Goal: Information Seeking & Learning: Learn about a topic

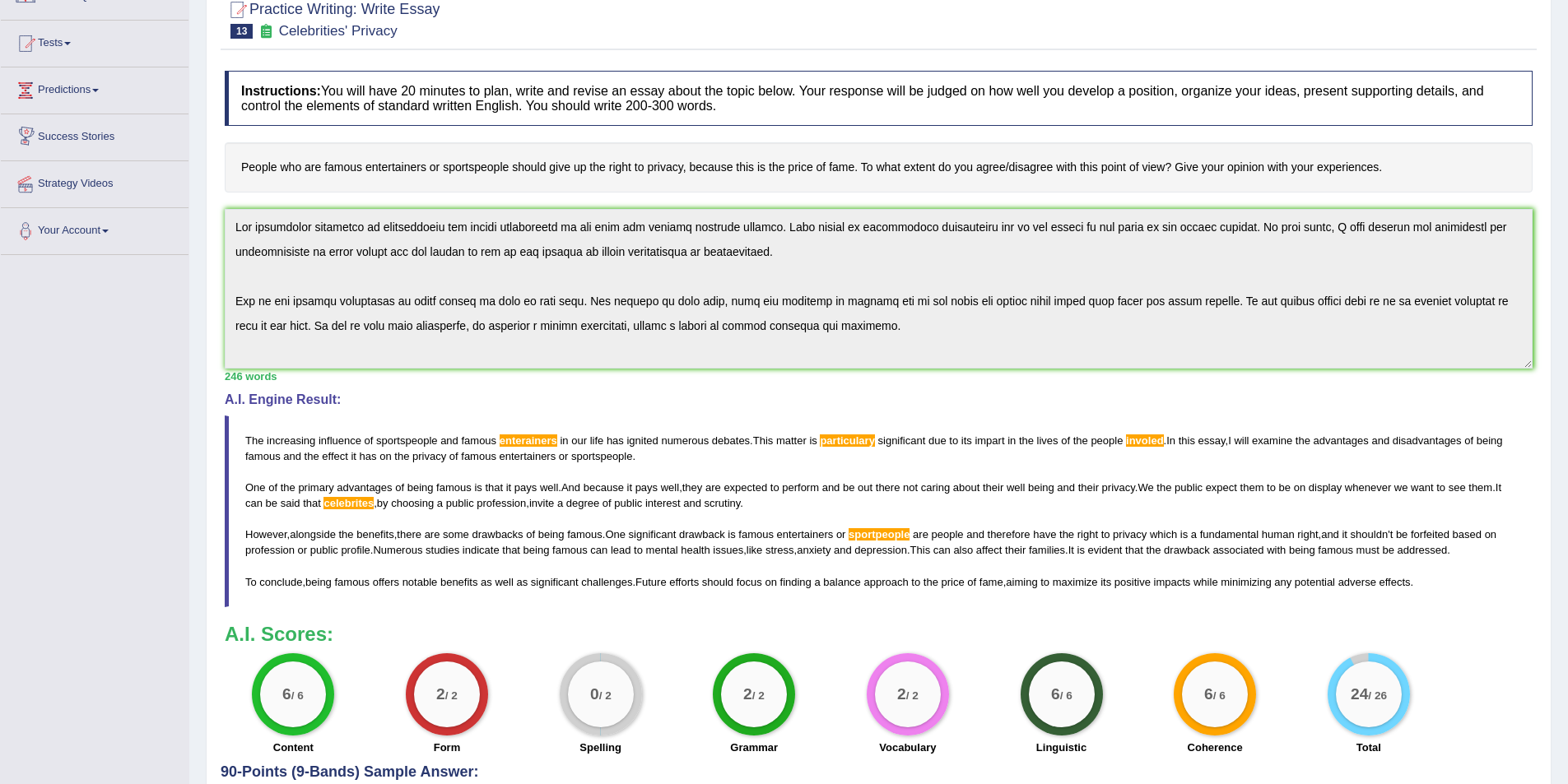
scroll to position [73, 0]
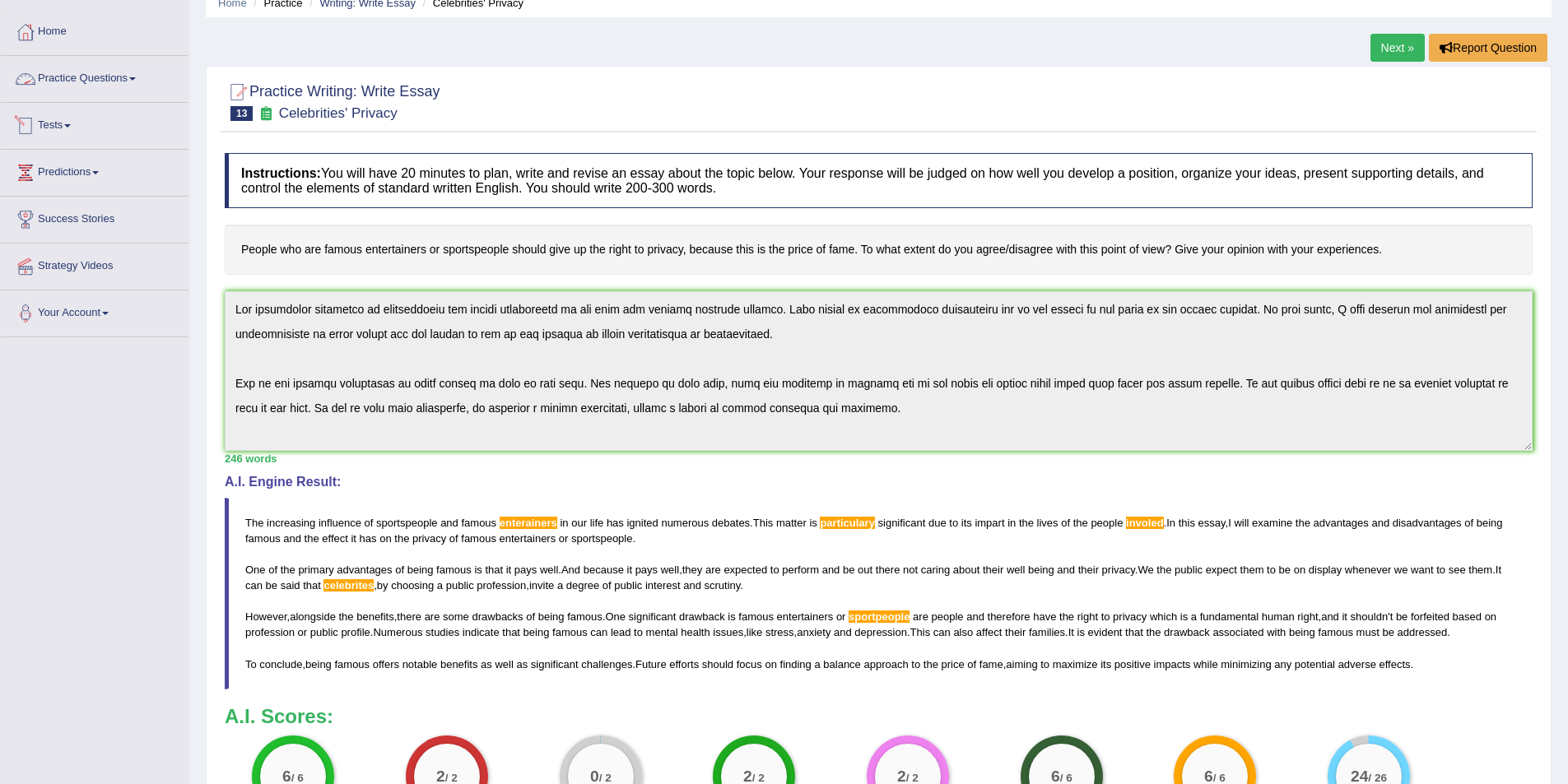
click at [136, 78] on span at bounding box center [132, 79] width 7 height 4
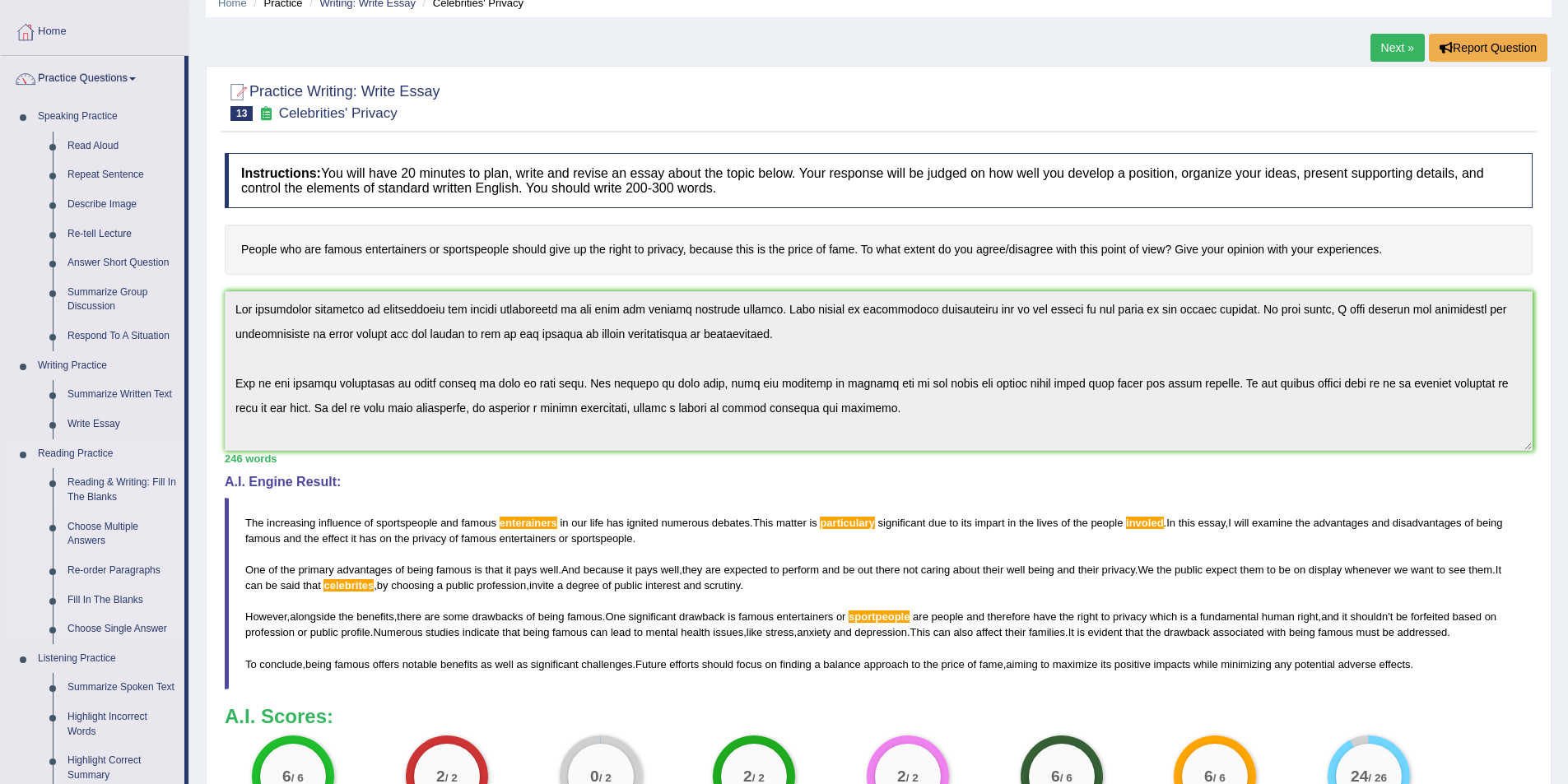
click at [95, 484] on link "Reading & Writing: Fill In The Blanks" at bounding box center [123, 490] width 124 height 44
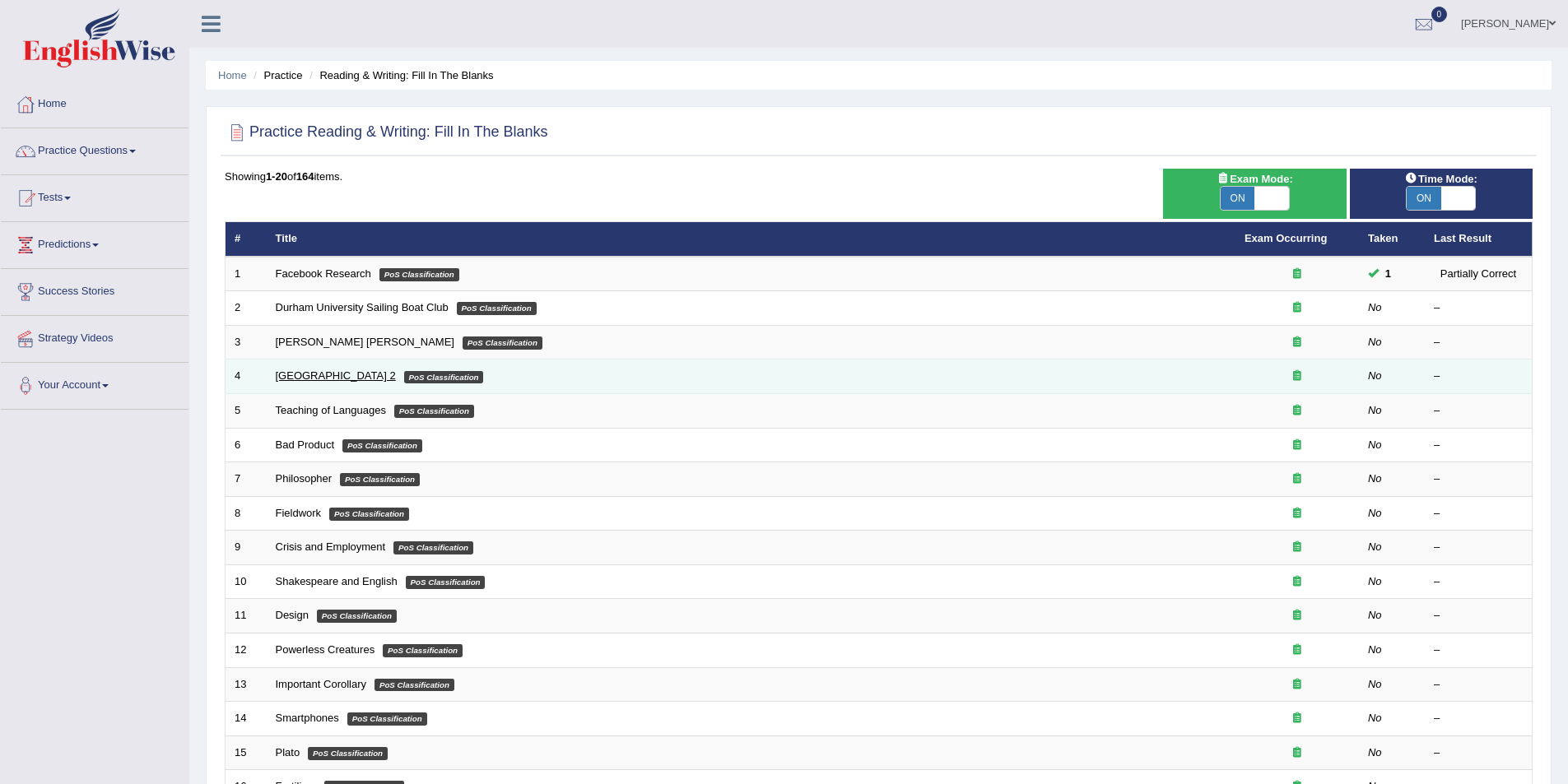
click at [306, 377] on link "[GEOGRAPHIC_DATA] 2" at bounding box center [336, 376] width 120 height 12
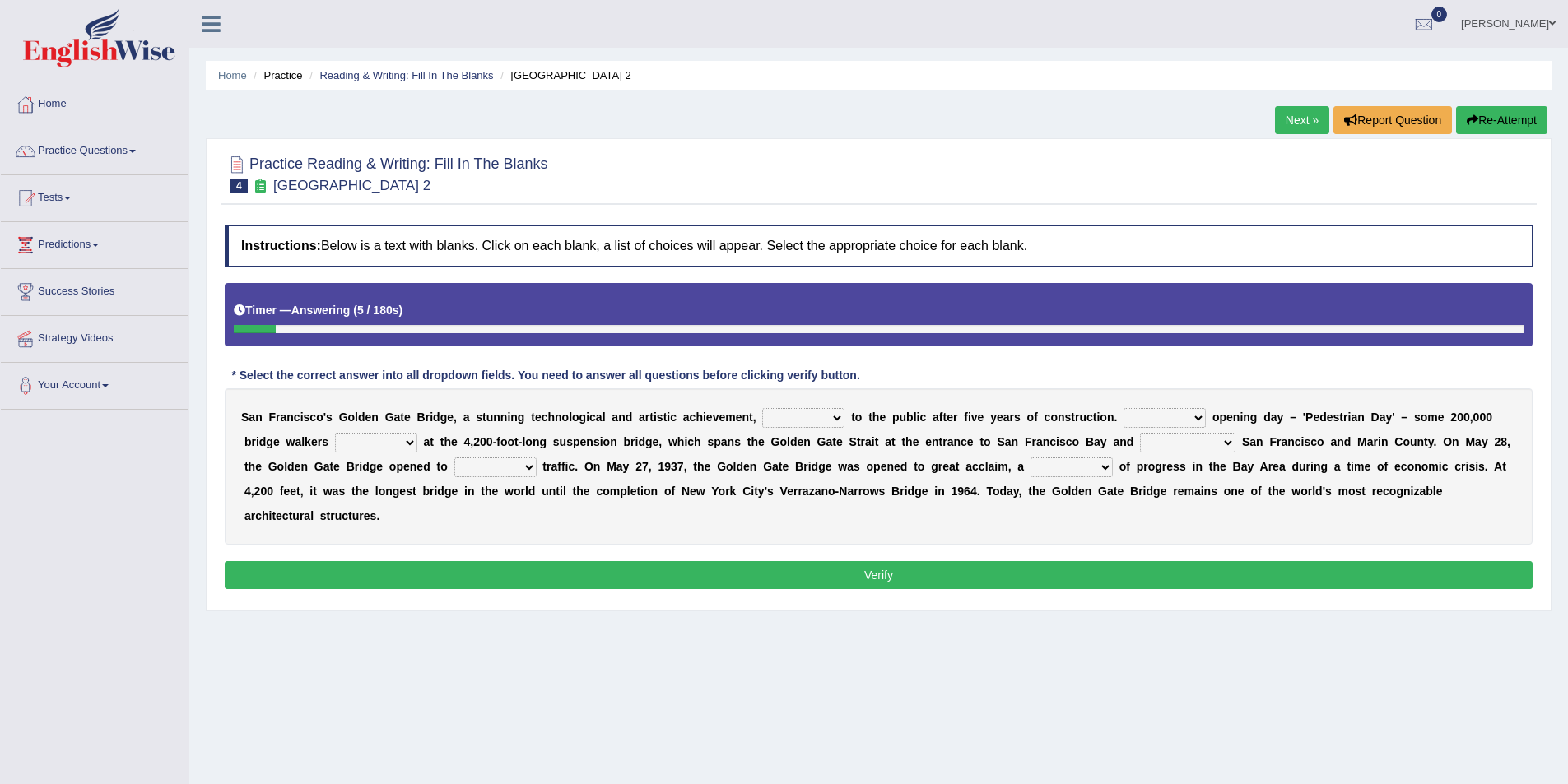
click at [792, 414] on select "opens closes appears equals" at bounding box center [803, 418] width 82 height 20
select select "opens"
click at [762, 408] on select "opens closes appears equals" at bounding box center [803, 418] width 82 height 20
click at [1131, 417] on select "On During Since When" at bounding box center [1165, 418] width 82 height 20
select select "Since"
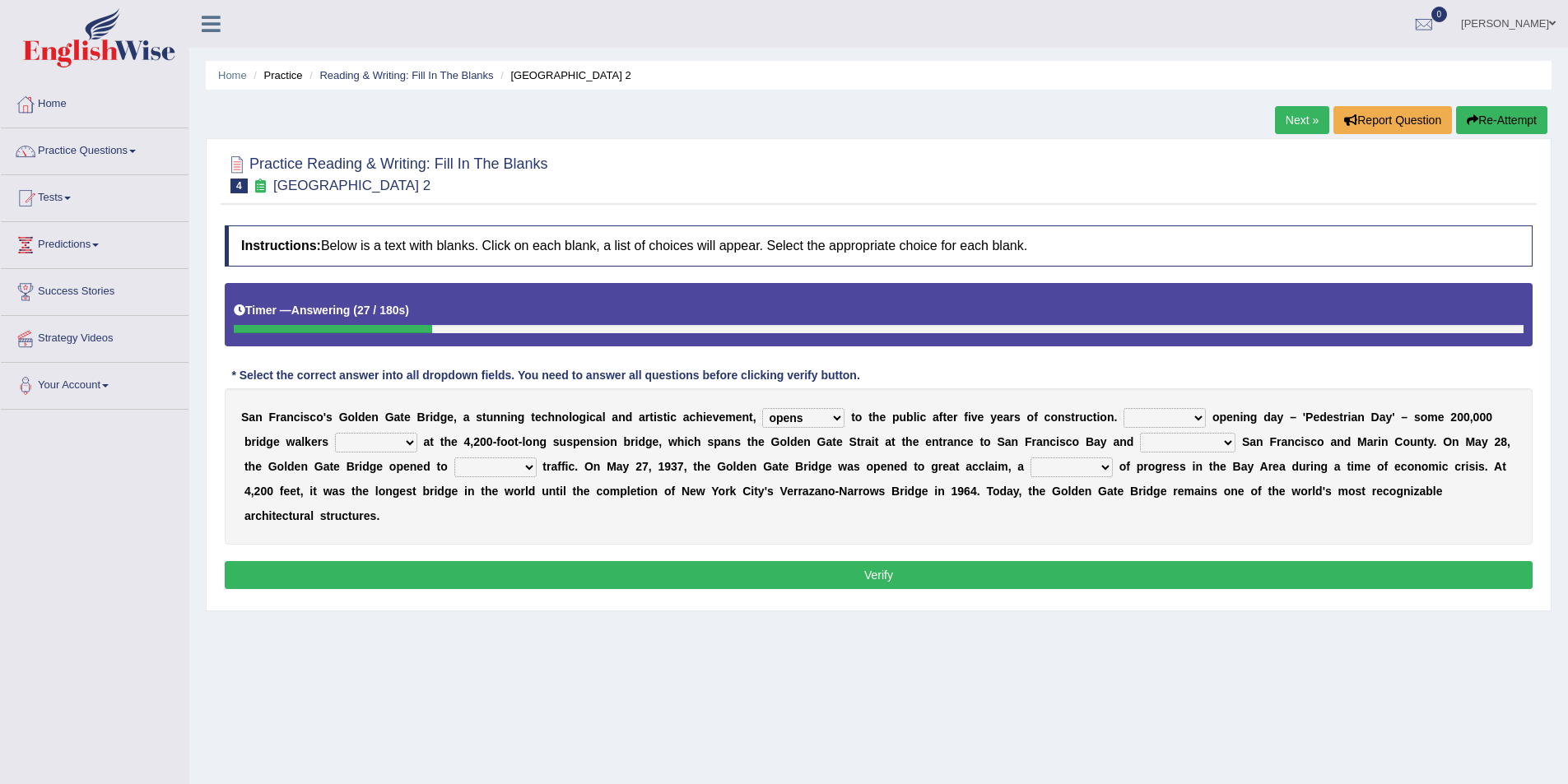
click at [1124, 408] on select "On During Since When" at bounding box center [1165, 418] width 82 height 20
click at [335, 437] on select "stationed looked marveled laughed" at bounding box center [376, 442] width 82 height 20
select select "marveled"
click at [335, 433] on select "stationed looked marveled laughed" at bounding box center [376, 442] width 82 height 20
click at [1139, 441] on select "separates connects channels differentiates" at bounding box center [1187, 442] width 96 height 20
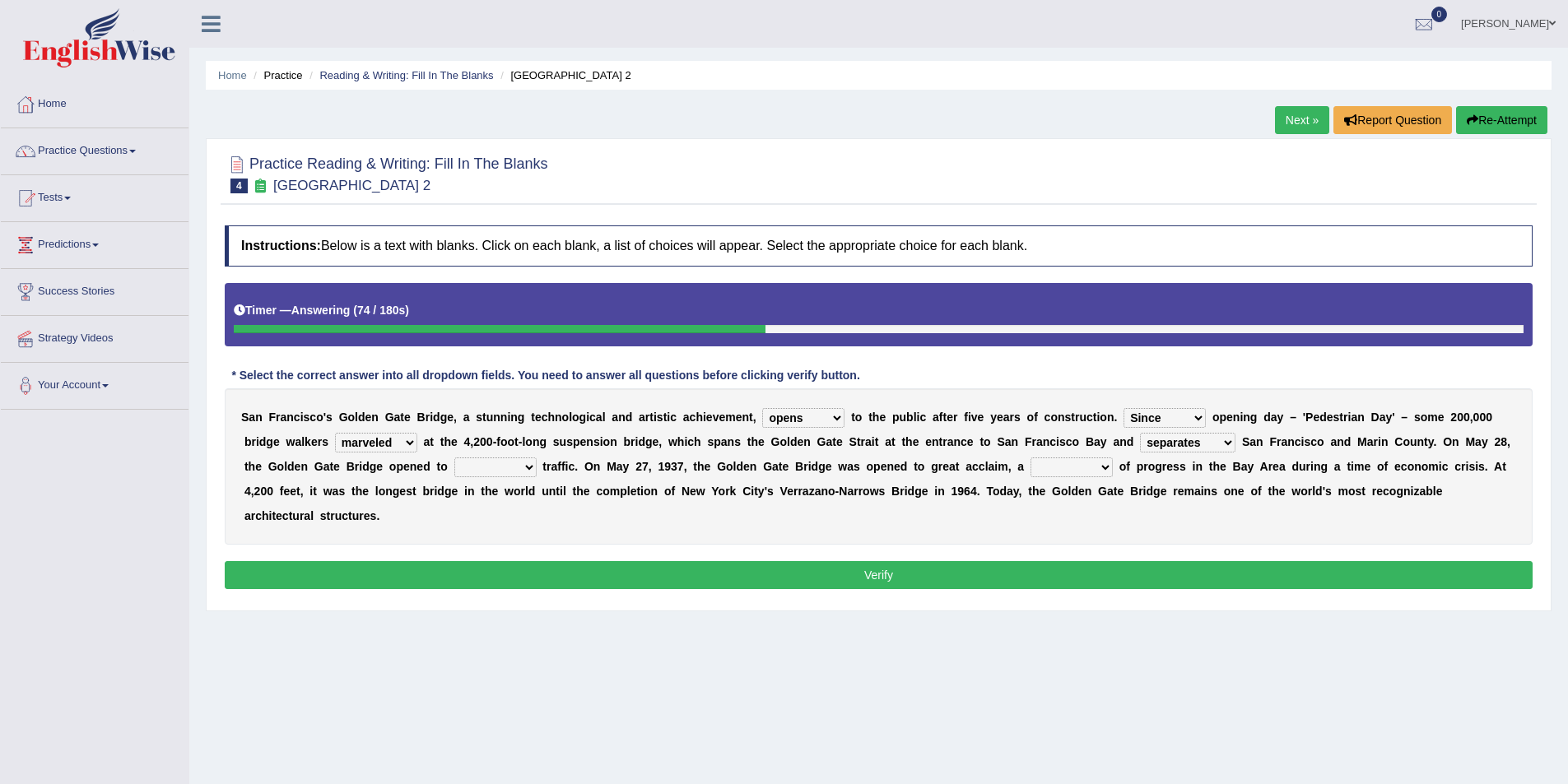
click at [1139, 433] on select "separates connects channels differentiates" at bounding box center [1187, 442] width 96 height 20
click at [1139, 438] on select "separates connects channels differentiates" at bounding box center [1187, 442] width 96 height 20
select select "connects"
click at [1139, 433] on select "separates connects channels differentiates" at bounding box center [1187, 442] width 96 height 20
click at [454, 466] on select "aquatic vehicular airborne watertight" at bounding box center [495, 467] width 82 height 20
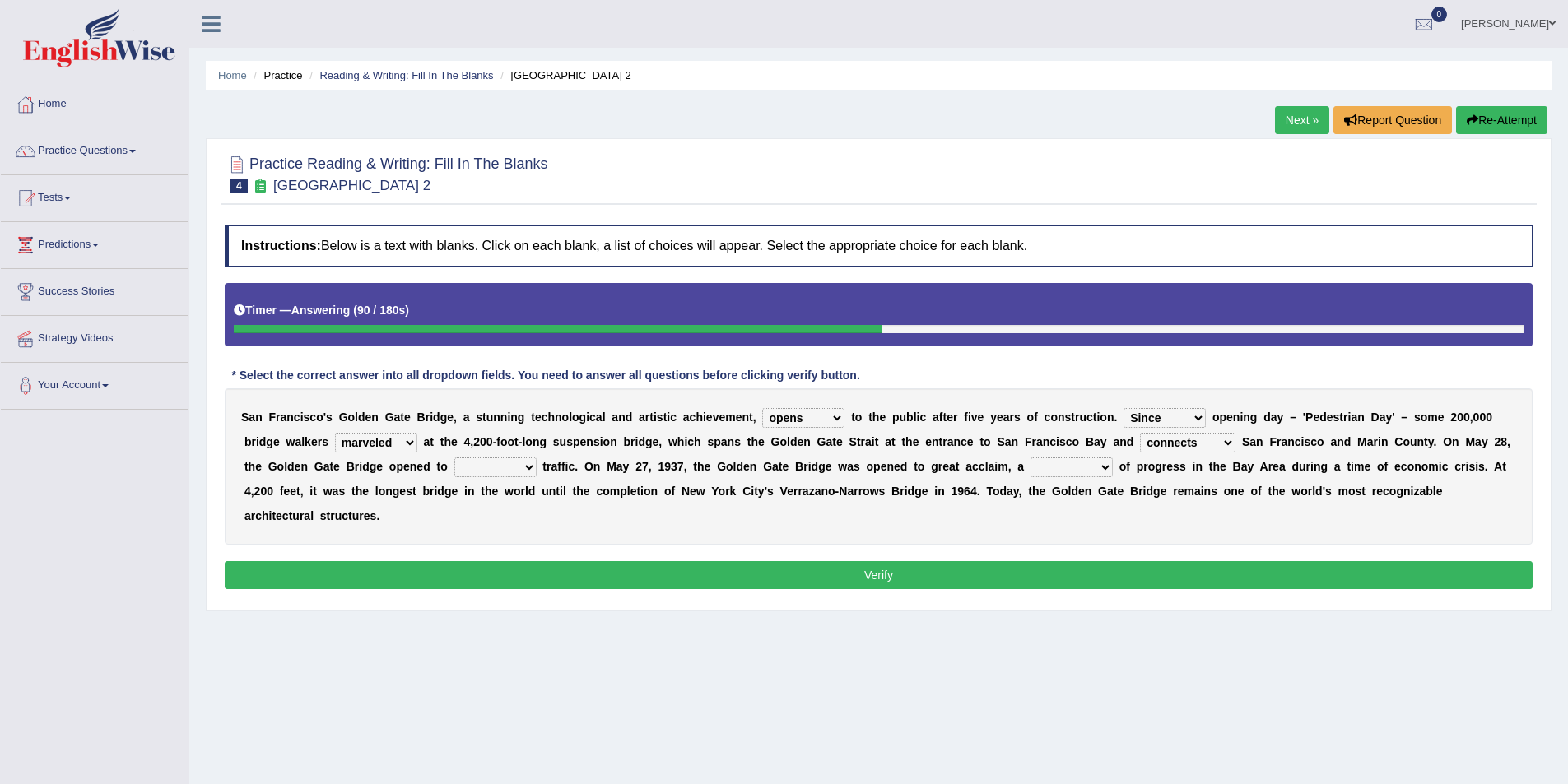
select select "vehicular"
click at [454, 457] on select "aquatic vehicular airborne watertight" at bounding box center [495, 467] width 82 height 20
click at [1030, 463] on select "denial symbol technique yield" at bounding box center [1071, 467] width 82 height 20
select select "symbol"
click at [1030, 457] on select "denial symbol technique yield" at bounding box center [1071, 467] width 82 height 20
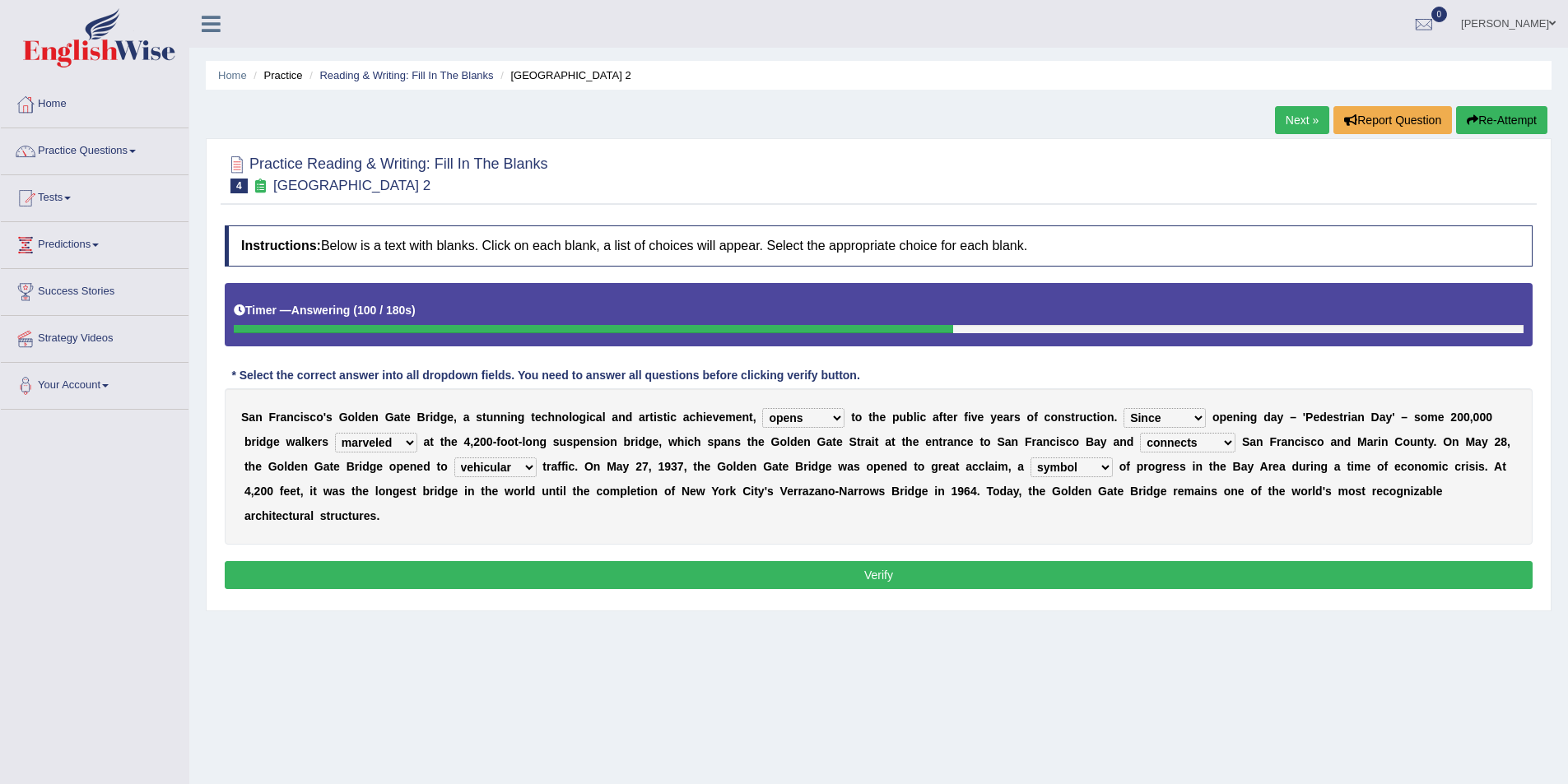
click at [873, 561] on button "Verify" at bounding box center [878, 575] width 1308 height 28
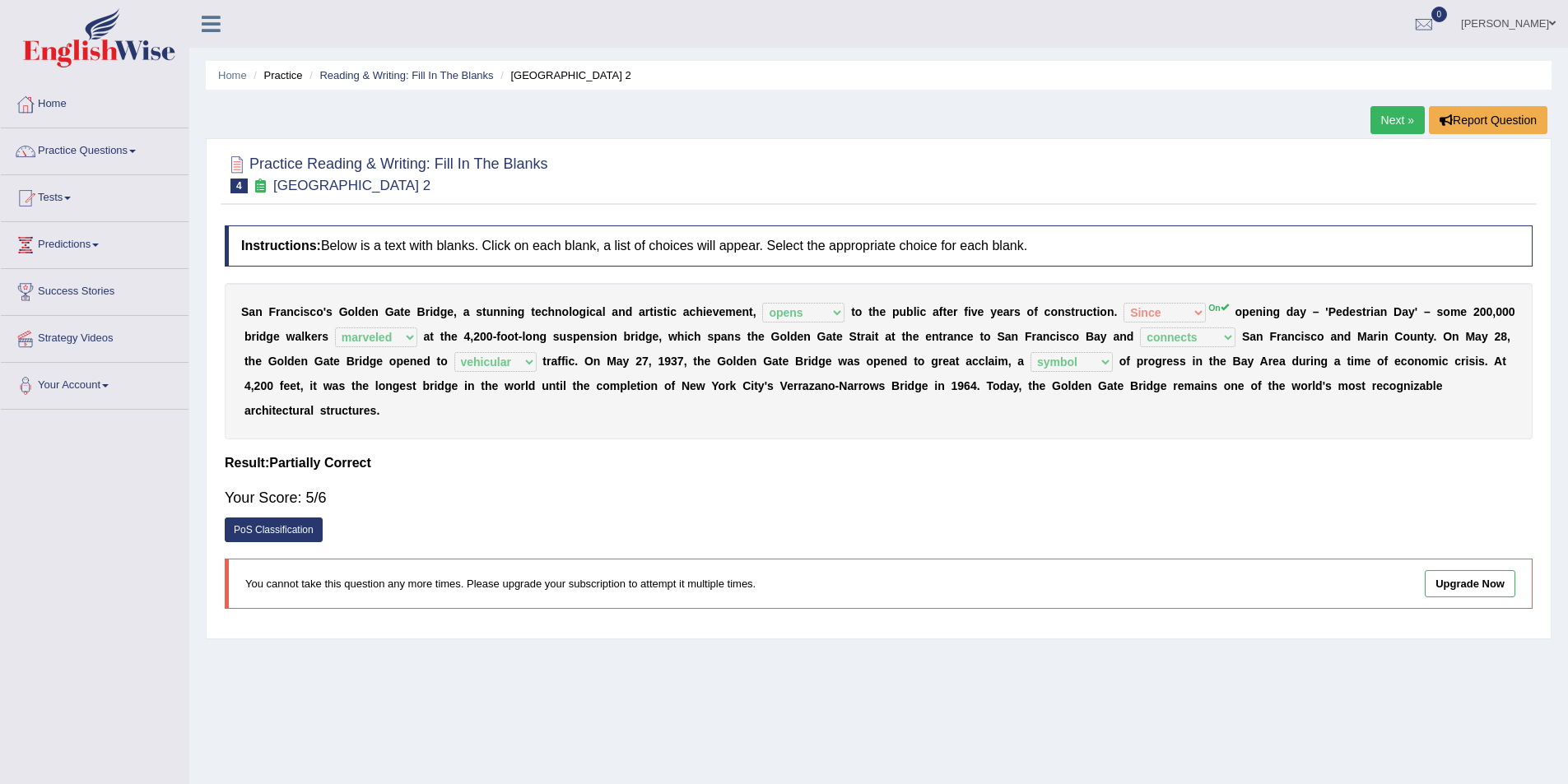
click at [1390, 117] on link "Next »" at bounding box center [1397, 120] width 54 height 28
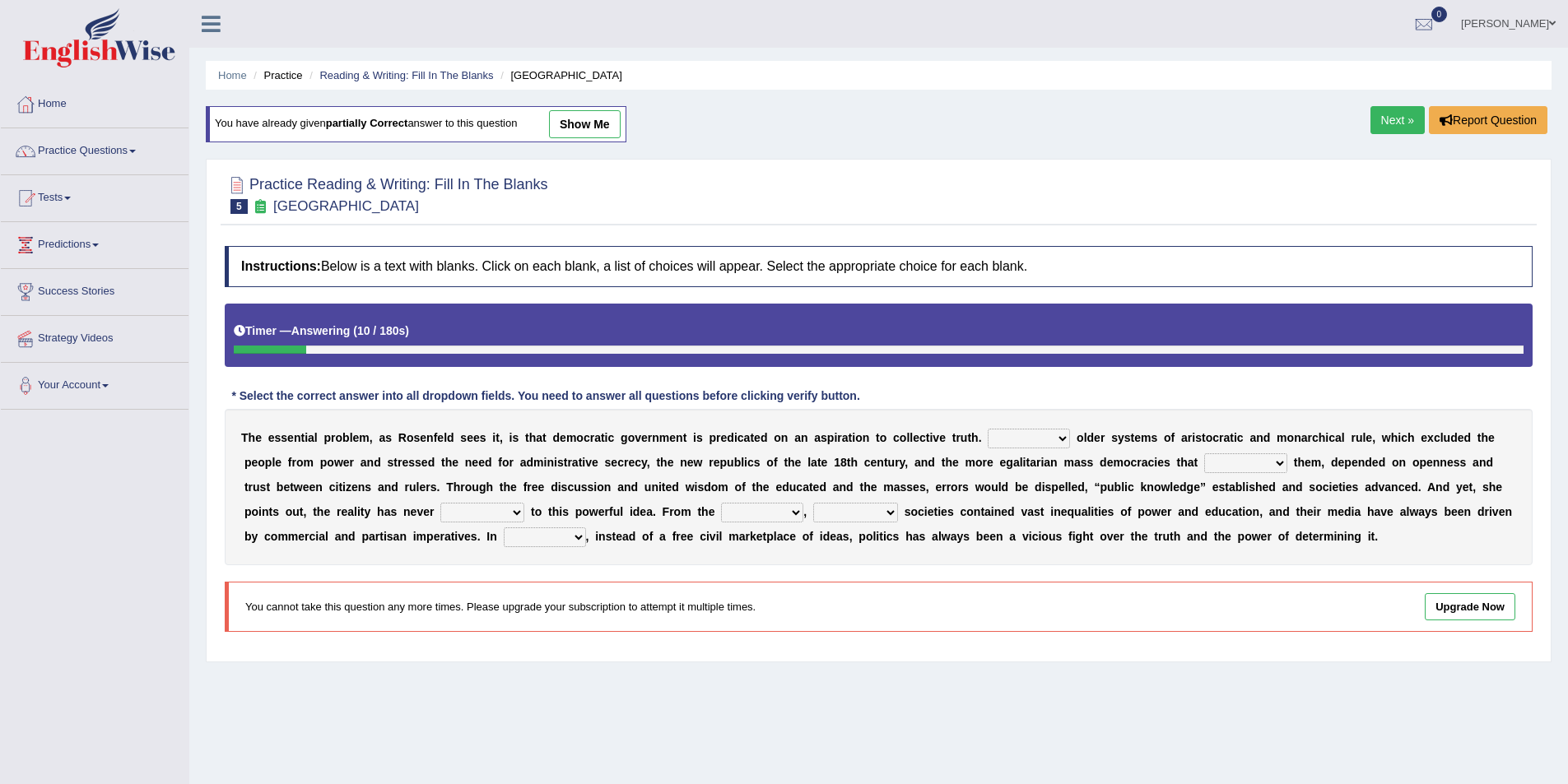
click at [1009, 438] on select "Like Unlike Likely Safely" at bounding box center [1029, 438] width 82 height 20
select select "Unlike"
click at [988, 428] on select "Like Unlike Likely Safely" at bounding box center [1029, 438] width 82 height 20
click at [1204, 464] on select "readed grated succeeded printed" at bounding box center [1245, 463] width 83 height 20
select select "succeeded"
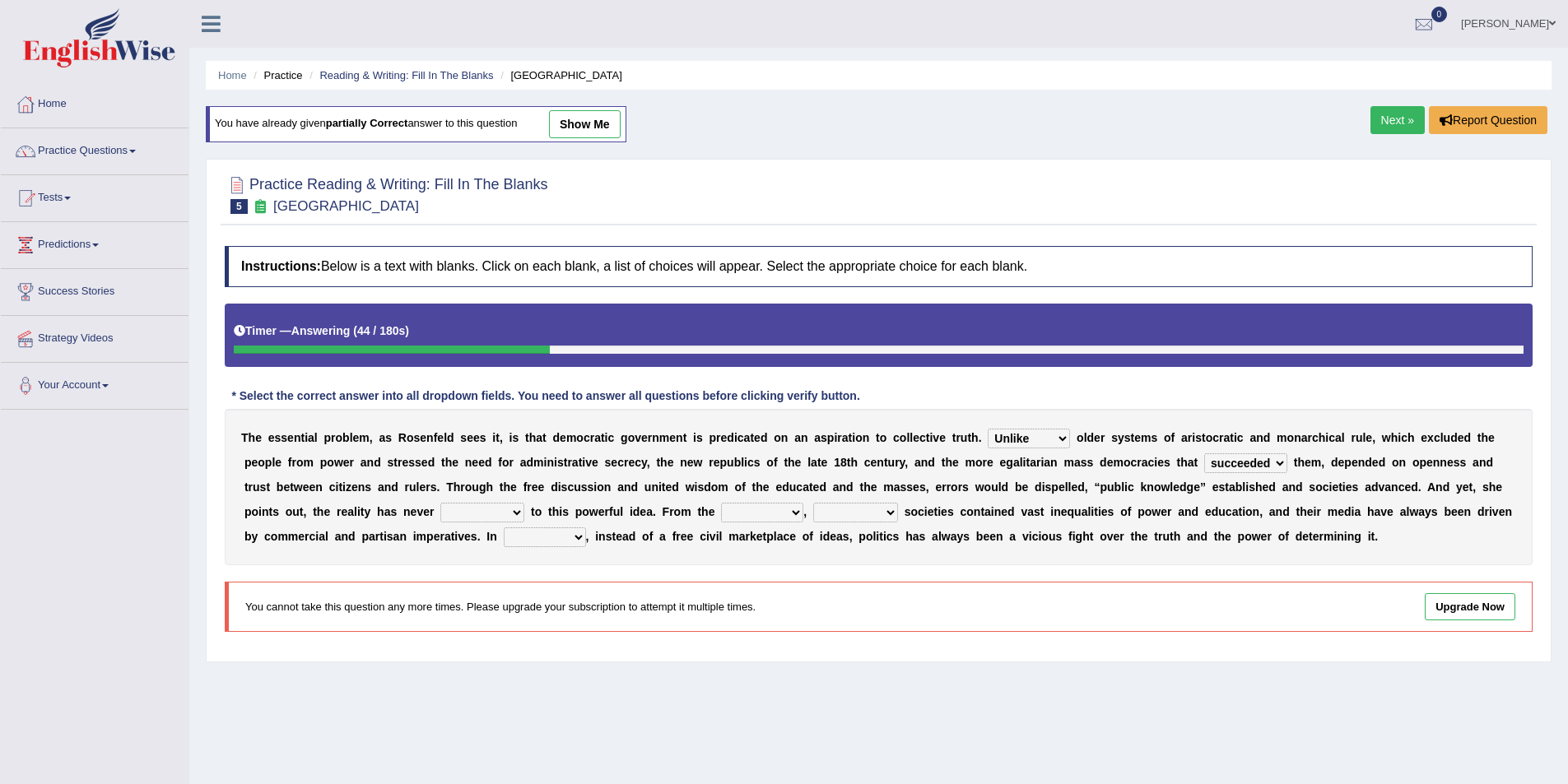
click at [1204, 453] on select "readed grated succeeded printed" at bounding box center [1245, 463] width 83 height 20
click at [524, 503] on select "saved up stood up brought up lived up" at bounding box center [482, 512] width 84 height 20
select select "stood up"
click at [524, 503] on select "saved up stood up brought up lived up" at bounding box center [482, 512] width 84 height 20
click at [720, 507] on select "outset ranged stood caught" at bounding box center [762, 512] width 82 height 20
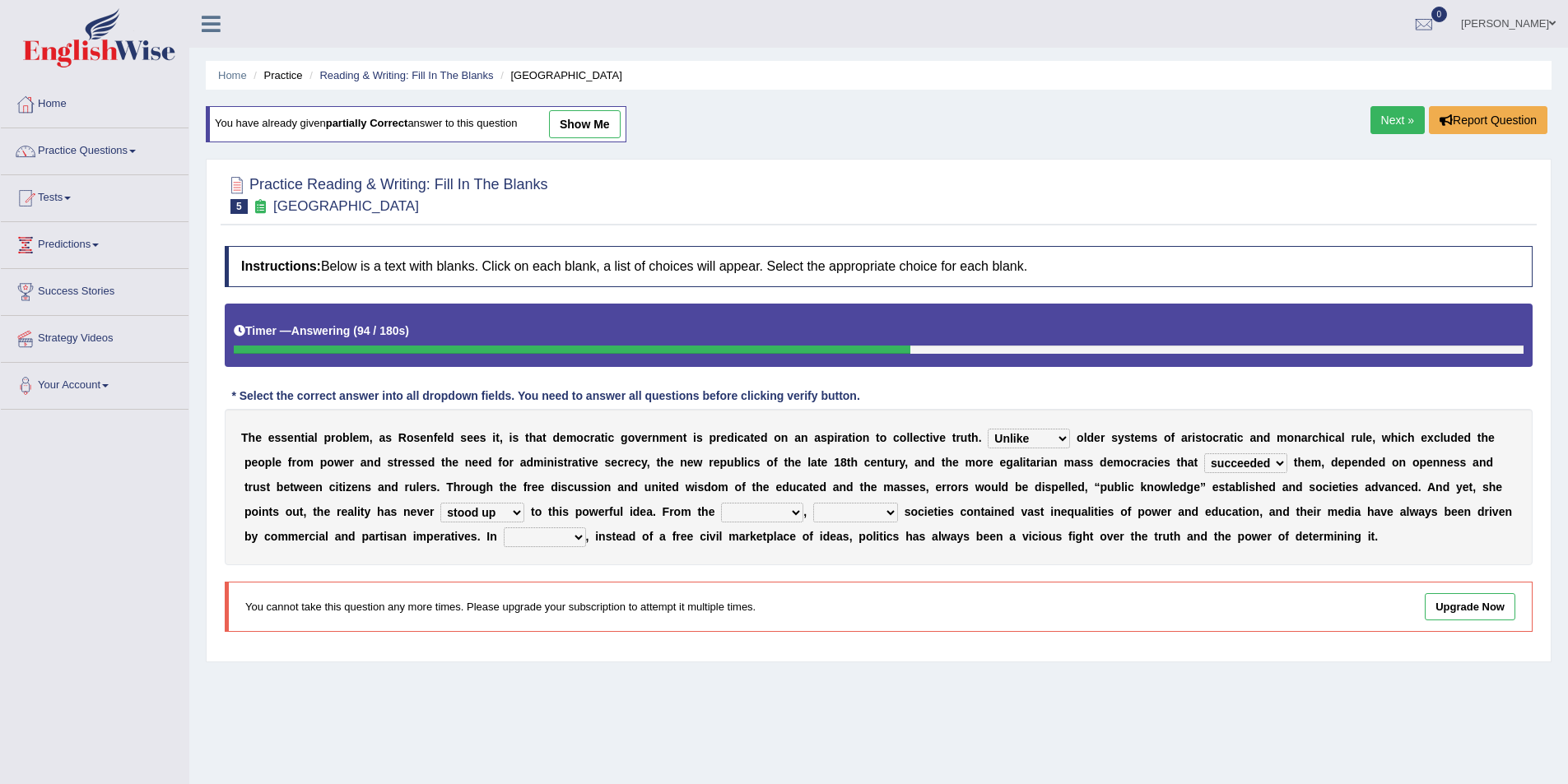
select select "outset"
click at [720, 503] on select "outset ranged stood caught" at bounding box center [762, 512] width 82 height 20
click at [720, 512] on select "outset ranged stood caught" at bounding box center [762, 512] width 82 height 20
click at [813, 515] on select "freedom democratic media stilled" at bounding box center [855, 512] width 85 height 20
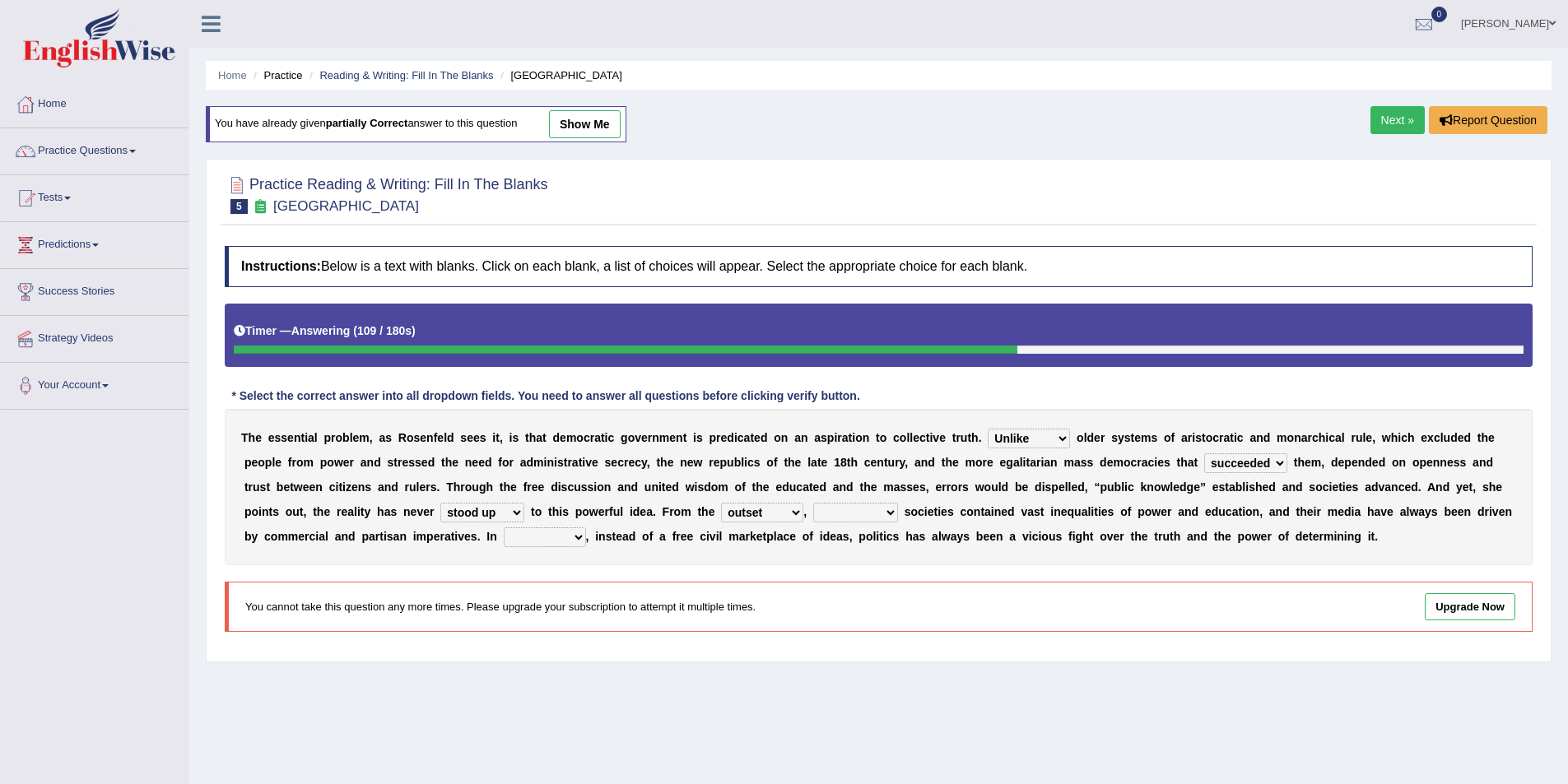
select select "democratic"
click at [813, 503] on select "freedom democratic media stilled" at bounding box center [855, 512] width 85 height 20
click at [585, 527] on select "power practice ideas fought" at bounding box center [545, 537] width 82 height 20
select select "practice"
click at [585, 527] on select "power practice ideas fought" at bounding box center [545, 537] width 82 height 20
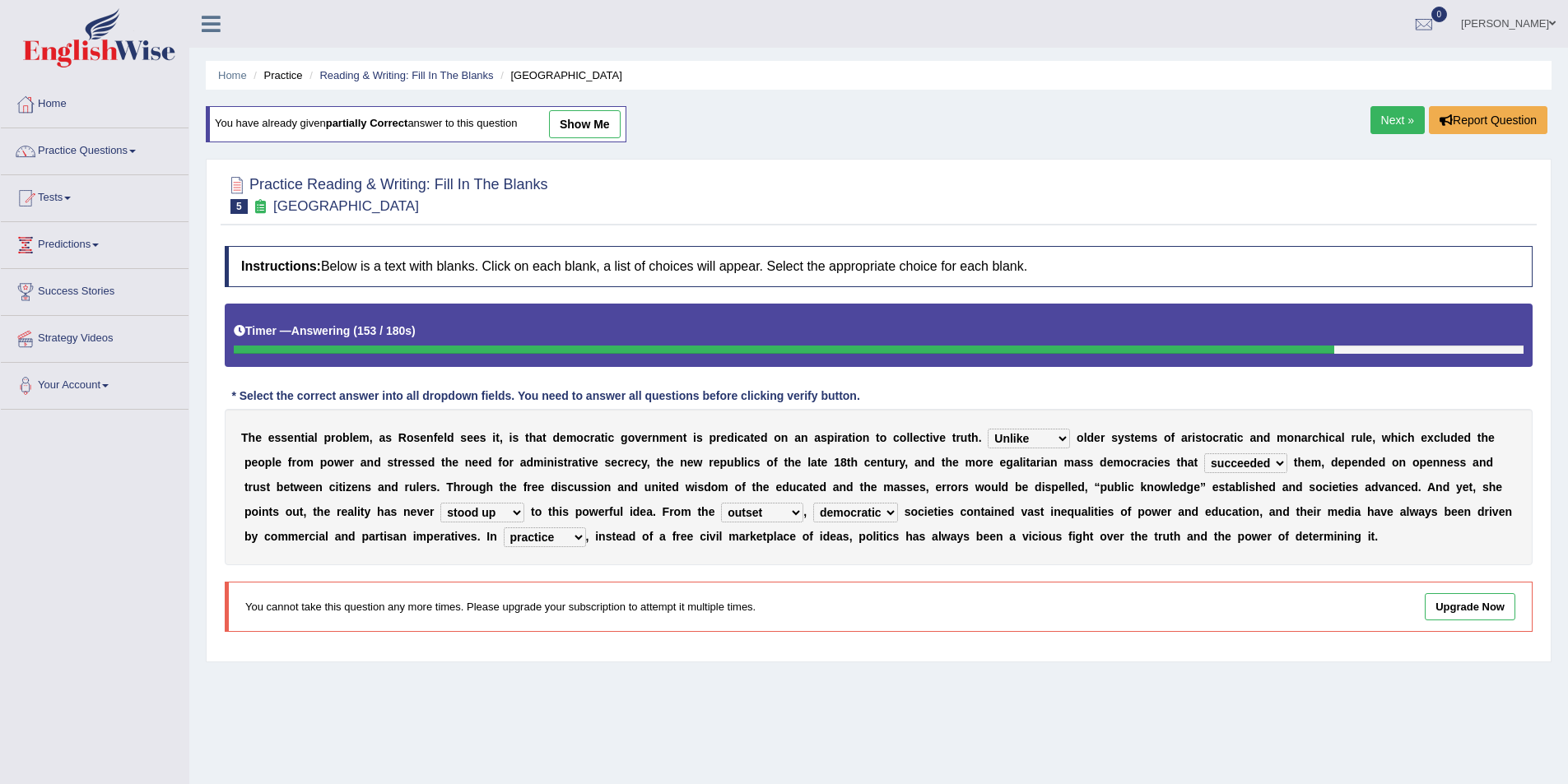
click at [573, 120] on link "show me" at bounding box center [585, 124] width 72 height 28
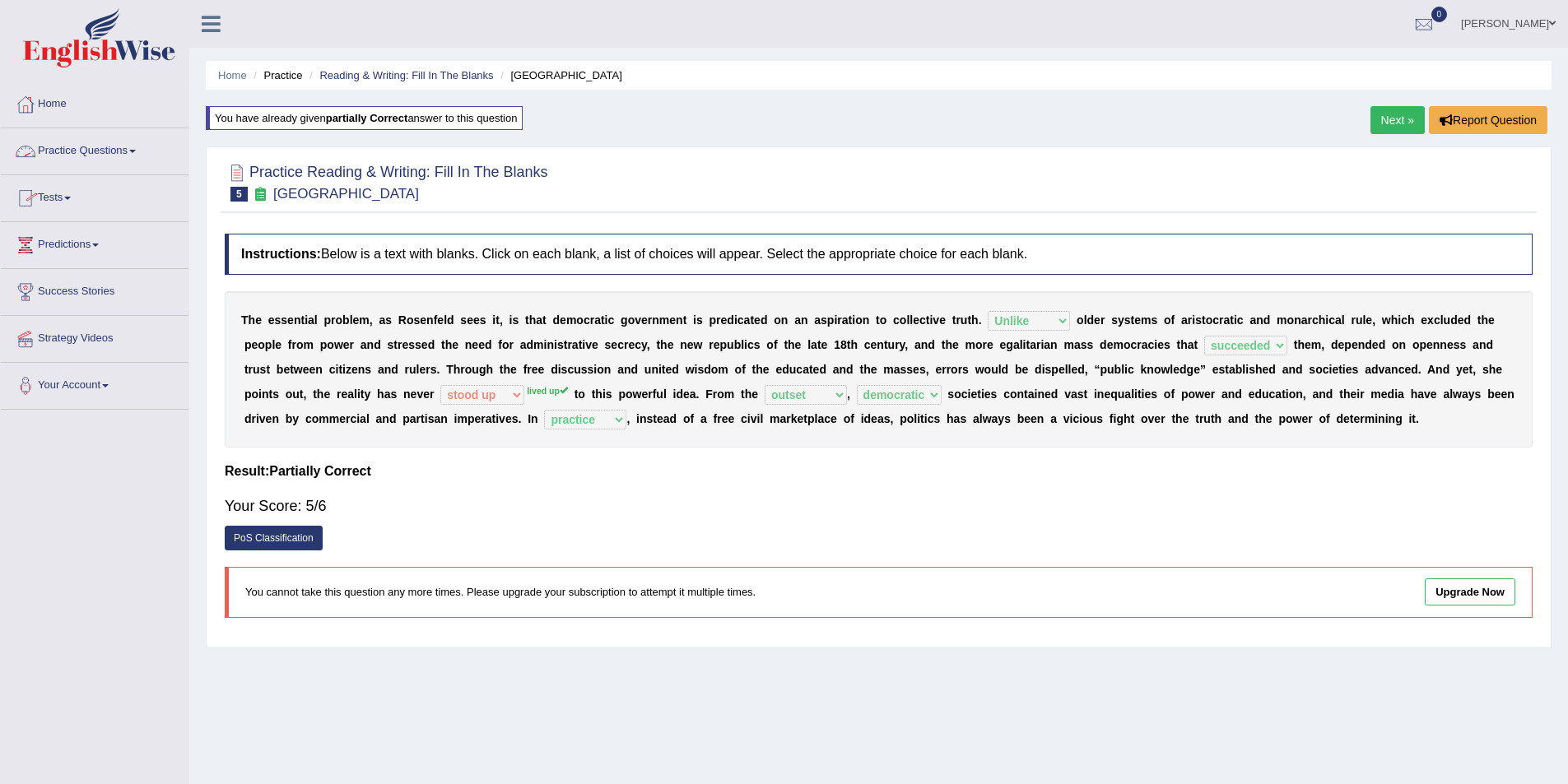
click at [133, 151] on link "Practice Questions" at bounding box center [95, 148] width 188 height 41
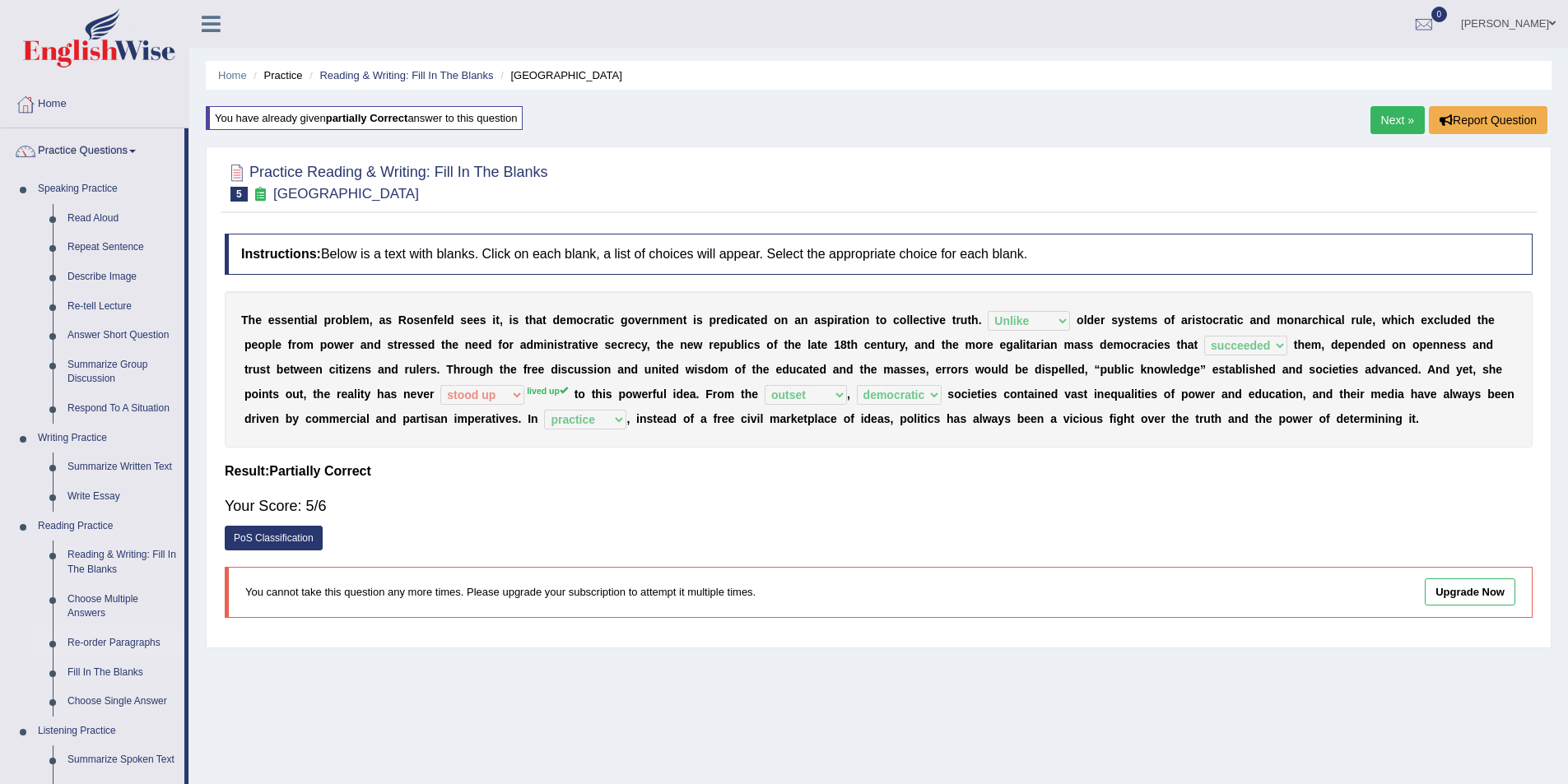
click at [121, 639] on link "Re-order Paragraphs" at bounding box center [123, 643] width 124 height 30
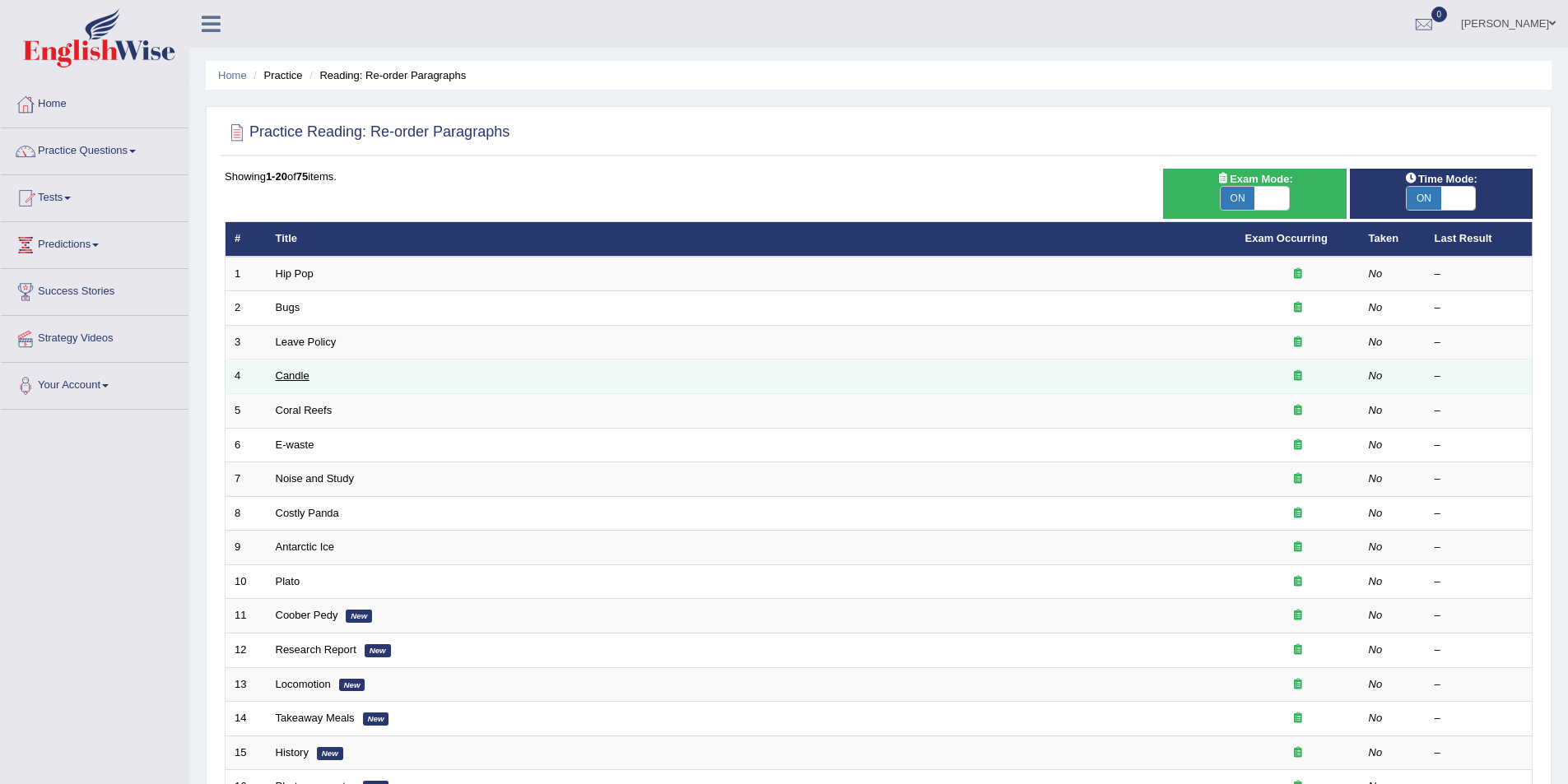
click at [298, 378] on link "Candle" at bounding box center [293, 376] width 33 height 12
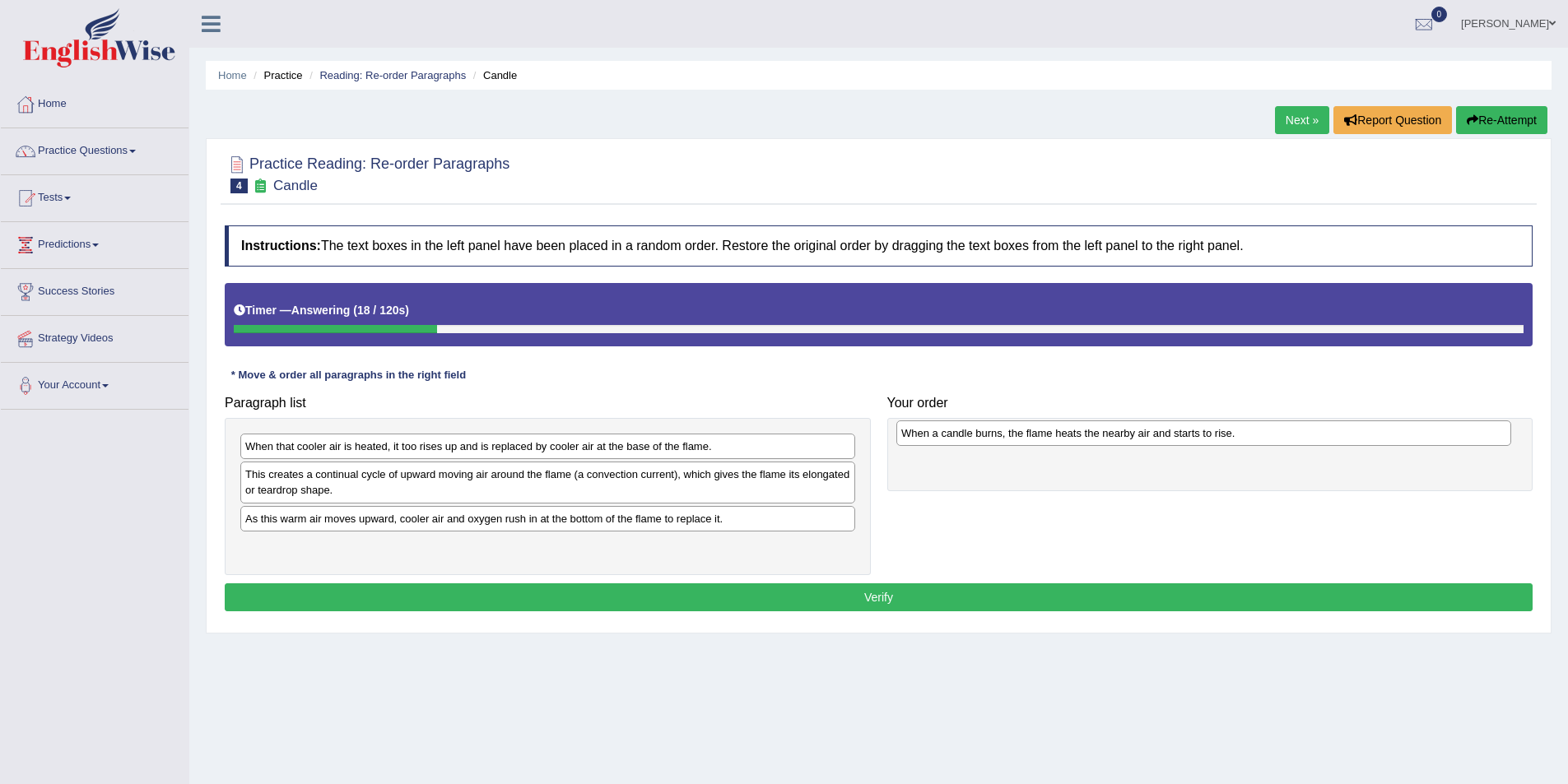
drag, startPoint x: 319, startPoint y: 477, endPoint x: 976, endPoint y: 435, distance: 658.3
click at [976, 435] on div "When a candle burns, the flame heats the nearby air and starts to rise." at bounding box center [1203, 433] width 614 height 25
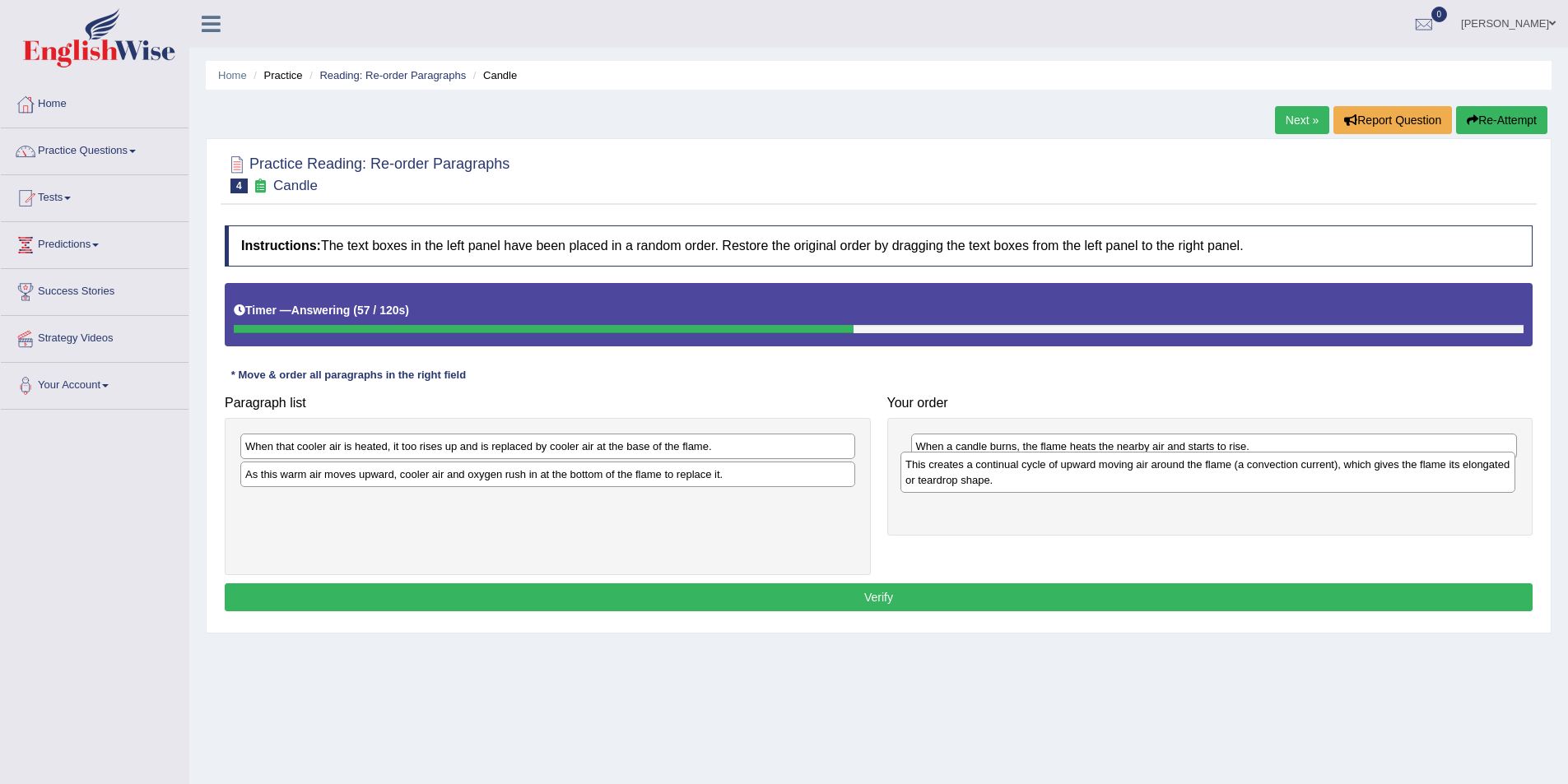
drag, startPoint x: 322, startPoint y: 490, endPoint x: 982, endPoint y: 479, distance: 660.1
click at [982, 479] on div "This creates a continual cycle of upward moving air around the flame (a convect…" at bounding box center [1207, 471] width 614 height 41
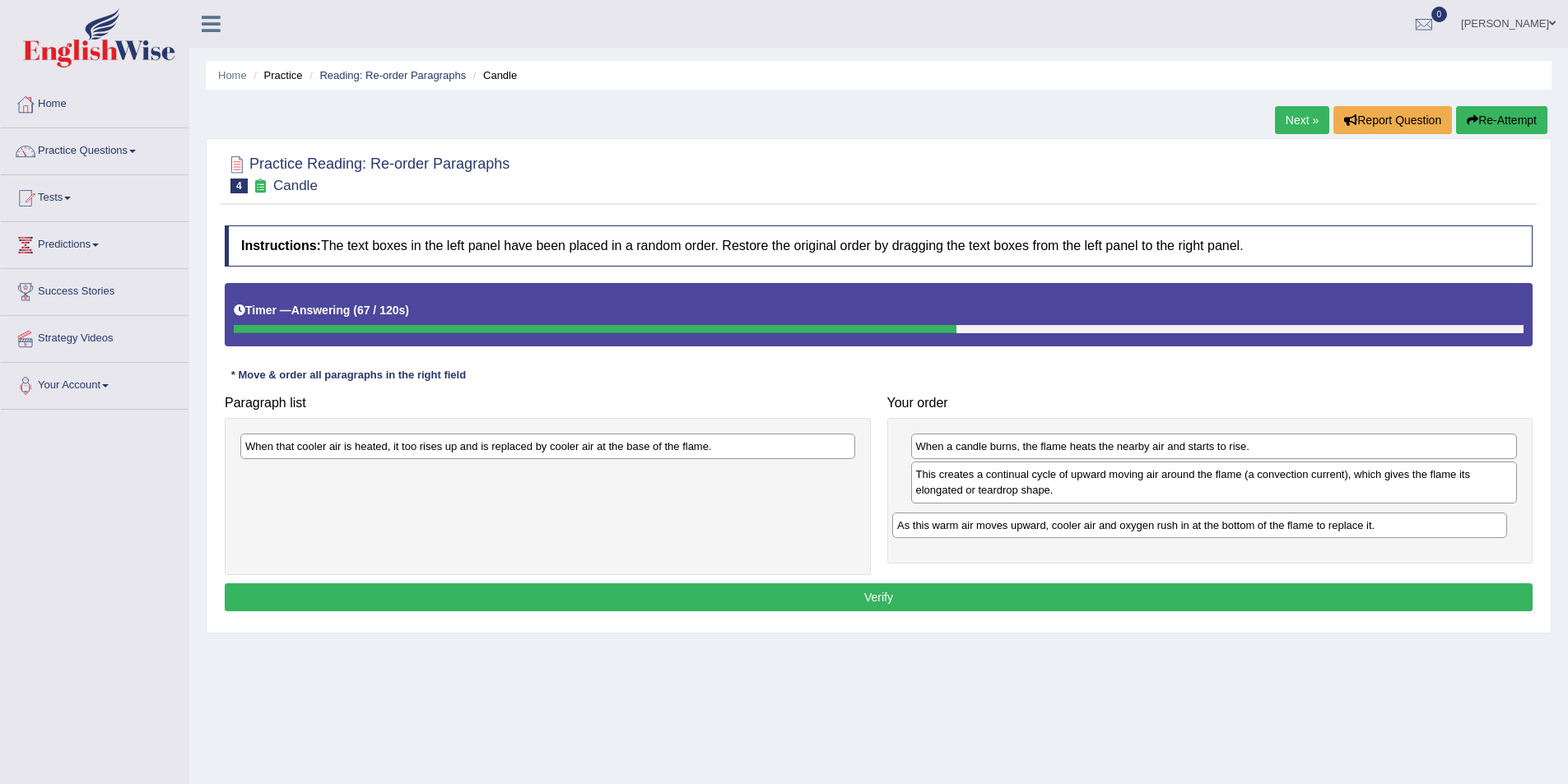
drag, startPoint x: 368, startPoint y: 477, endPoint x: 1019, endPoint y: 528, distance: 653.0
click at [1019, 528] on div "As this warm air moves upward, cooler air and oxygen rush in at the bottom of t…" at bounding box center [1199, 525] width 614 height 25
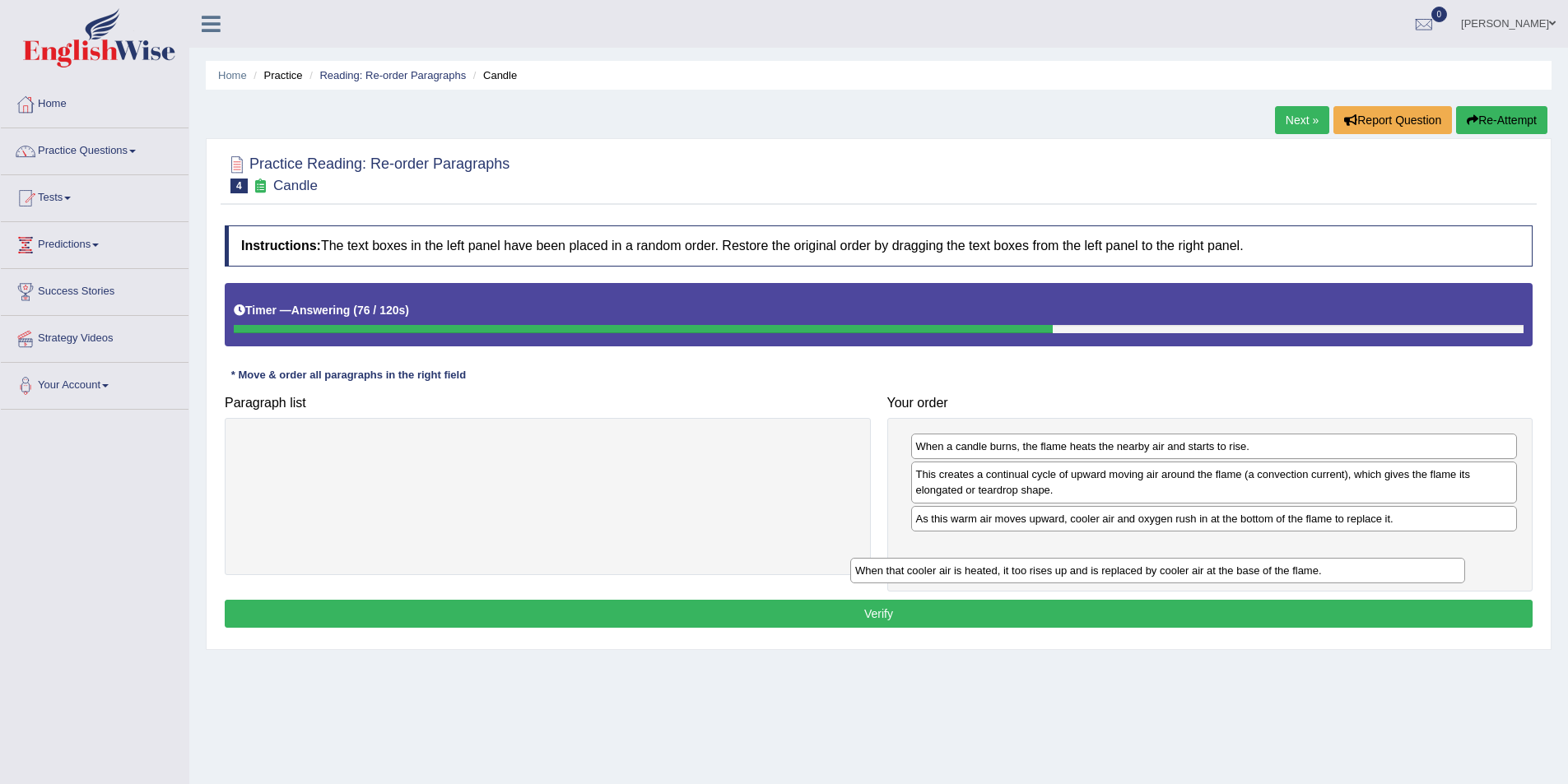
drag, startPoint x: 424, startPoint y: 449, endPoint x: 1054, endPoint y: 562, distance: 640.1
click at [1054, 562] on div "When that cooler air is heated, it too rises up and is replaced by cooler air a…" at bounding box center [1157, 570] width 614 height 25
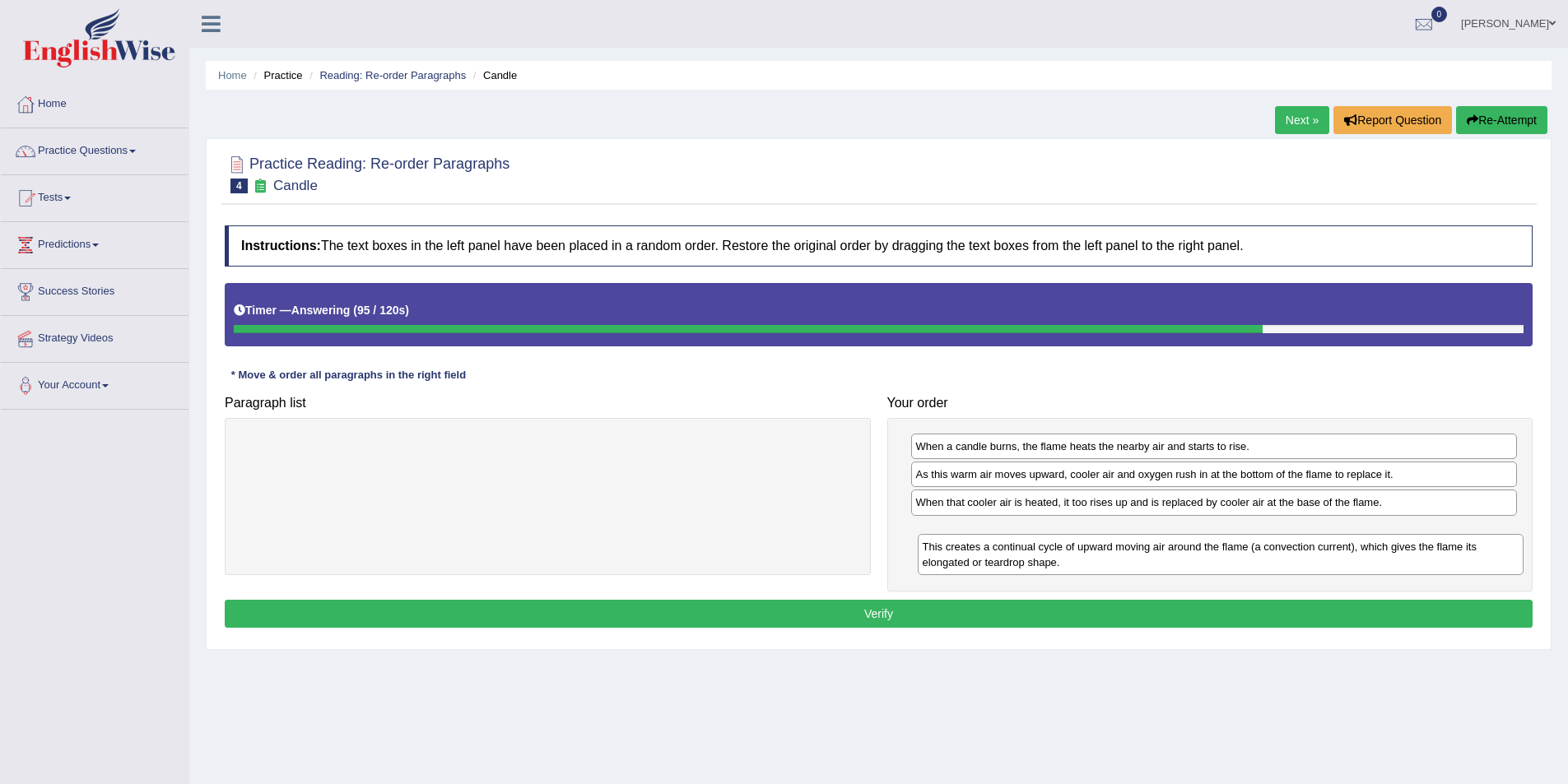
drag, startPoint x: 977, startPoint y: 486, endPoint x: 984, endPoint y: 558, distance: 72.3
click at [984, 558] on div "This creates a continual cycle of upward moving air around the flame (a convect…" at bounding box center [1221, 554] width 607 height 41
